Goal: Ask a question: Seek information or help from site administrators or community

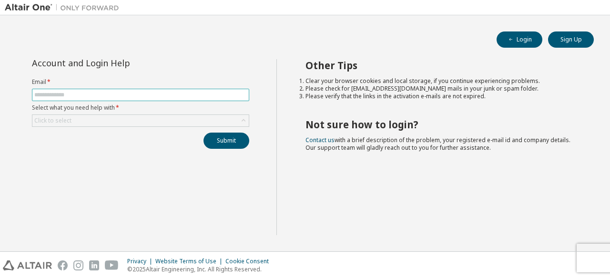
click at [155, 91] on input "text" at bounding box center [140, 95] width 212 height 8
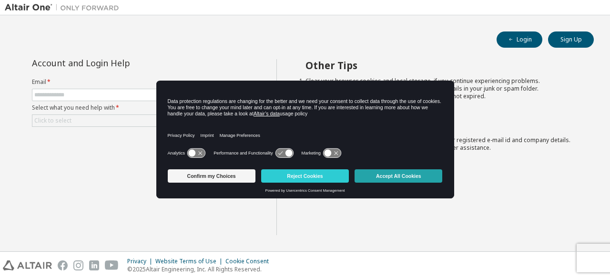
click at [370, 173] on button "Accept All Cookies" at bounding box center [398, 175] width 88 height 13
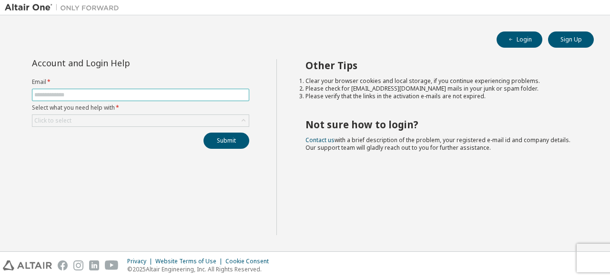
click at [107, 93] on input "text" at bounding box center [140, 95] width 212 height 8
type input "**********"
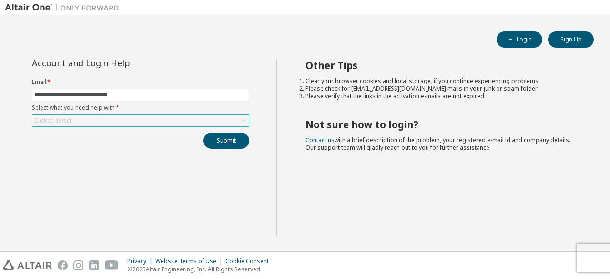
click at [67, 121] on div "Click to select" at bounding box center [52, 121] width 37 height 8
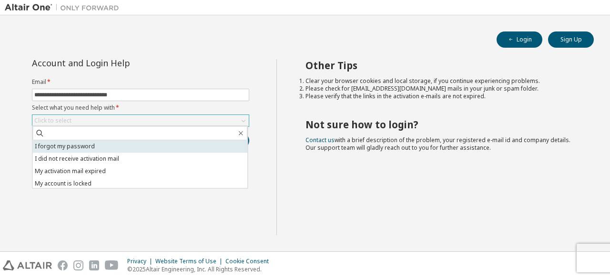
click at [71, 145] on li "I forgot my password" at bounding box center [139, 146] width 215 height 12
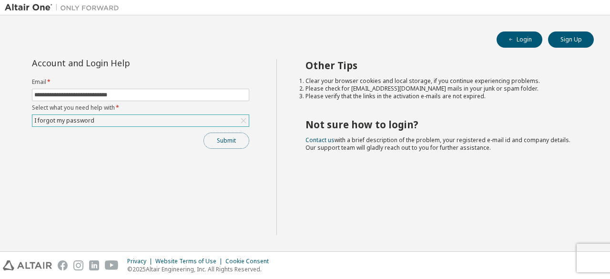
click at [217, 139] on button "Submit" at bounding box center [226, 140] width 46 height 16
click at [197, 117] on div "I forgot my password" at bounding box center [140, 120] width 216 height 11
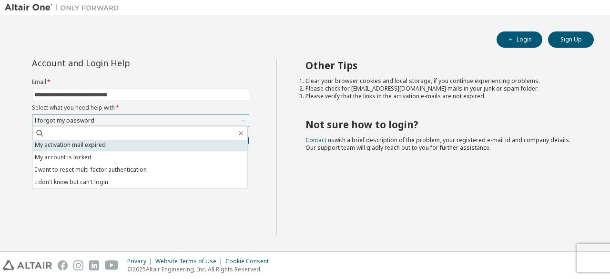
scroll to position [27, 0]
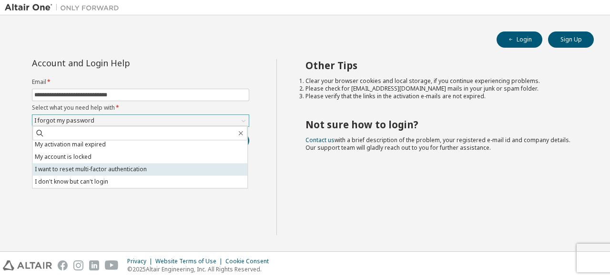
click at [174, 169] on li "I want to reset multi-factor authentication" at bounding box center [139, 169] width 215 height 12
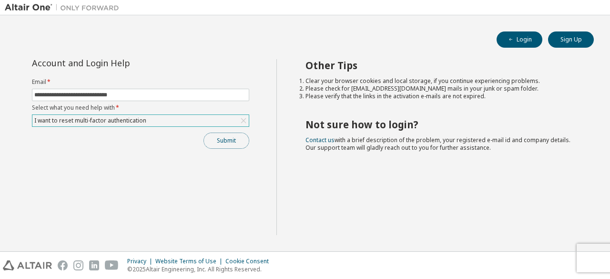
click at [221, 141] on button "Submit" at bounding box center [226, 140] width 46 height 16
click at [201, 119] on div "I want to reset multi-factor authentication" at bounding box center [140, 120] width 216 height 11
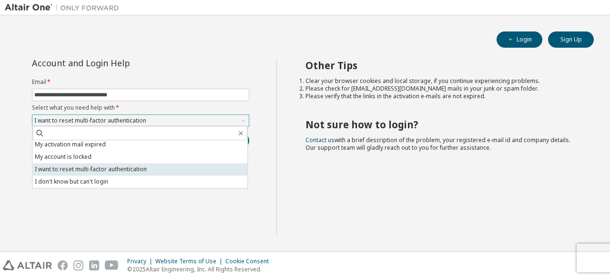
click at [166, 166] on li "I want to reset multi-factor authentication" at bounding box center [139, 169] width 215 height 12
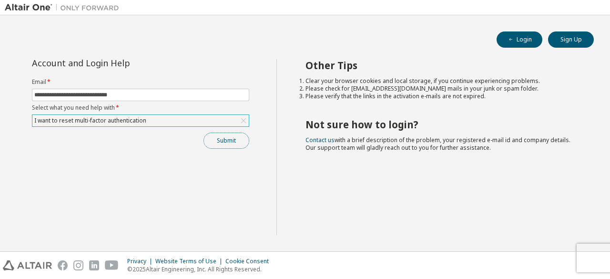
click at [225, 138] on button "Submit" at bounding box center [226, 140] width 46 height 16
click at [223, 120] on div "I want to reset multi-factor authentication" at bounding box center [140, 120] width 216 height 11
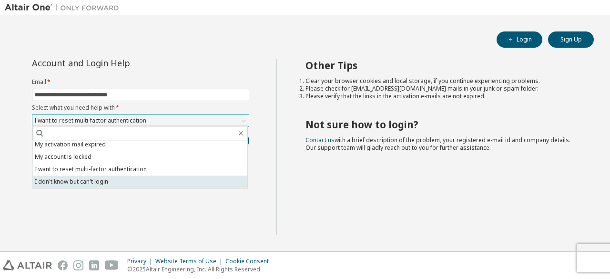
click at [167, 182] on li "I don't know but can't login" at bounding box center [139, 181] width 215 height 12
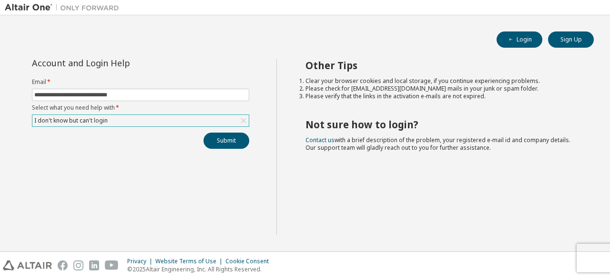
click at [226, 151] on div "**********" at bounding box center [141, 147] width 272 height 176
click at [228, 144] on button "Submit" at bounding box center [226, 140] width 46 height 16
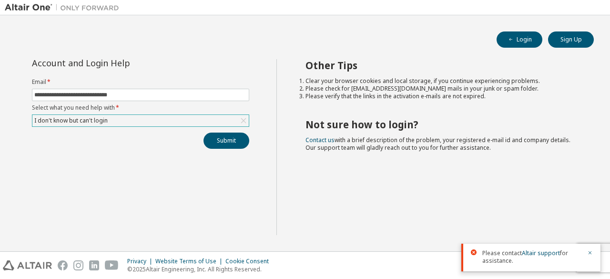
click at [228, 116] on div "I don't know but can't login" at bounding box center [140, 120] width 216 height 11
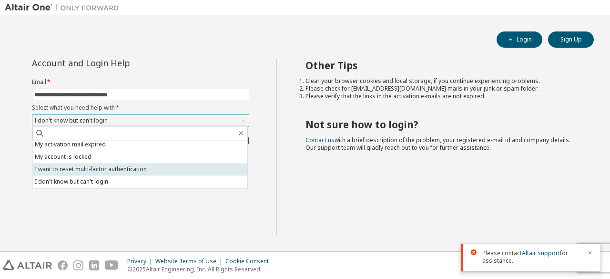
click at [188, 170] on li "I want to reset multi-factor authentication" at bounding box center [139, 169] width 215 height 12
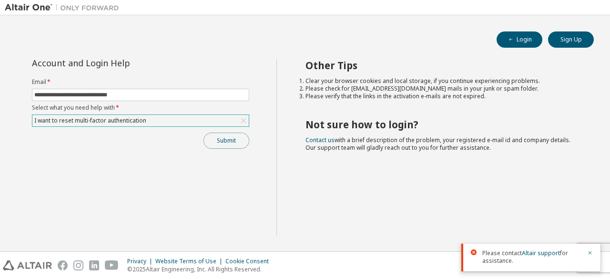
click at [230, 146] on button "Submit" at bounding box center [226, 140] width 46 height 16
